Goal: Task Accomplishment & Management: Complete application form

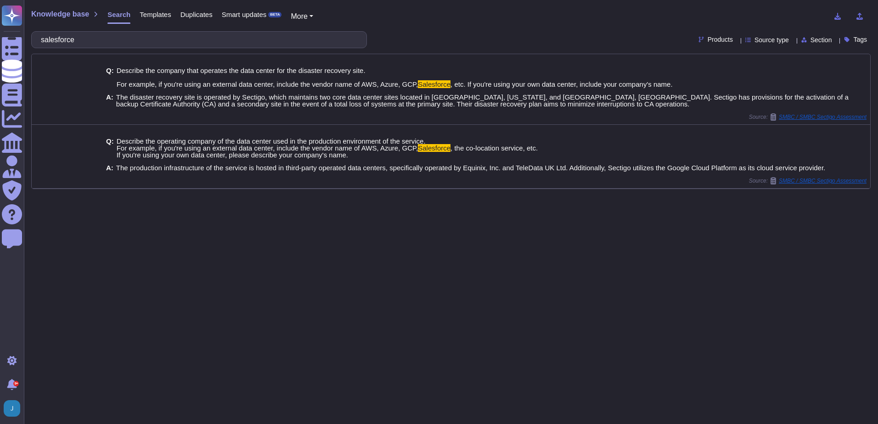
click at [69, 12] on span "Knowledge base" at bounding box center [60, 14] width 58 height 7
drag, startPoint x: 99, startPoint y: 42, endPoint x: -2, endPoint y: 48, distance: 101.1
click at [0, 48] on html "Questionnaires Knowledge Base Documents Analytics CAIQ / SIG Admin Trust Center…" at bounding box center [439, 212] width 878 height 424
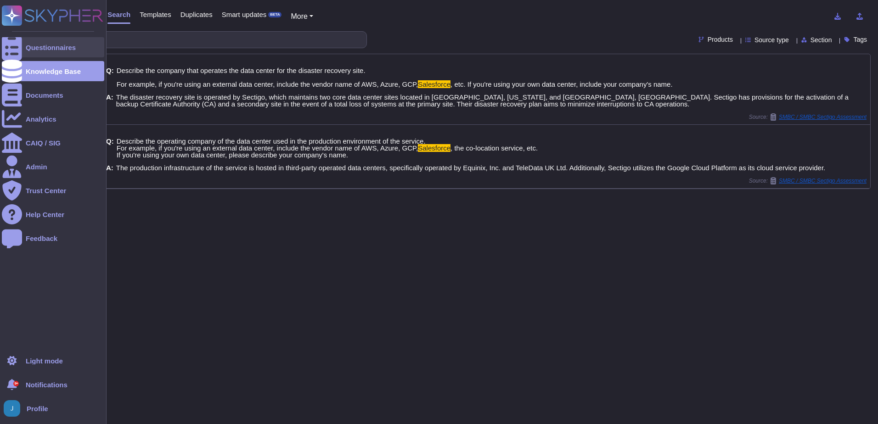
click at [63, 51] on div "Questionnaires" at bounding box center [53, 47] width 102 height 20
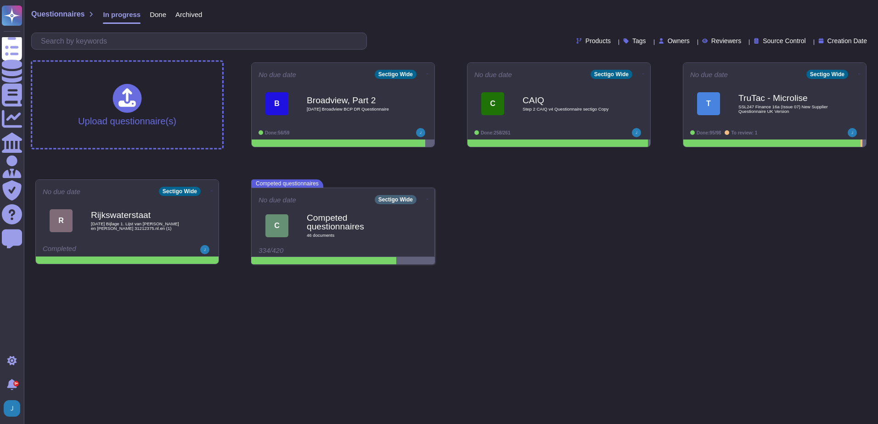
click at [604, 208] on div "Upload questionnaire(s) No due date Sectigo Wide B Broadview, Part 2 2025 10 10…" at bounding box center [451, 163] width 846 height 217
click at [137, 94] on span "Click or Drag & Drop" at bounding box center [126, 93] width 79 height 9
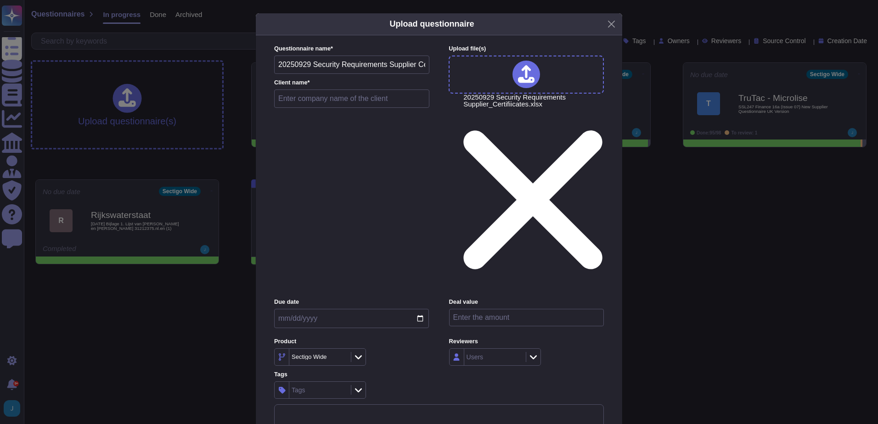
click at [335, 108] on input "text" at bounding box center [351, 99] width 155 height 18
type input ":"
type input "LFAB"
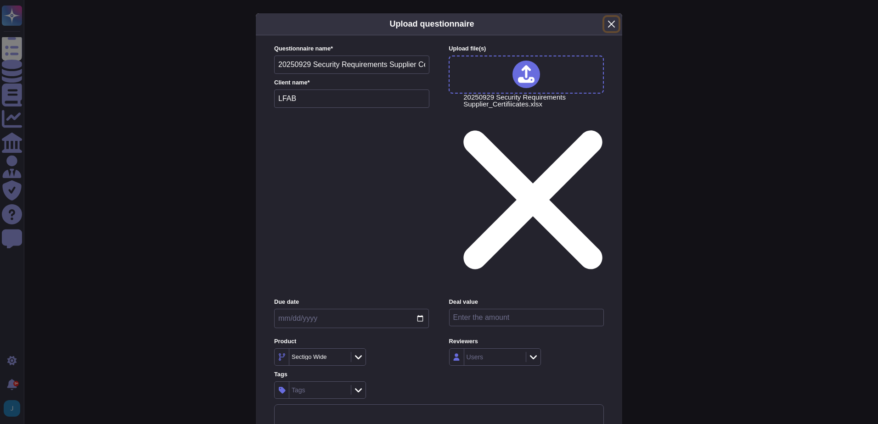
click at [610, 31] on button "Close" at bounding box center [611, 24] width 14 height 14
